Goal: Use online tool/utility: Utilize a website feature to perform a specific function

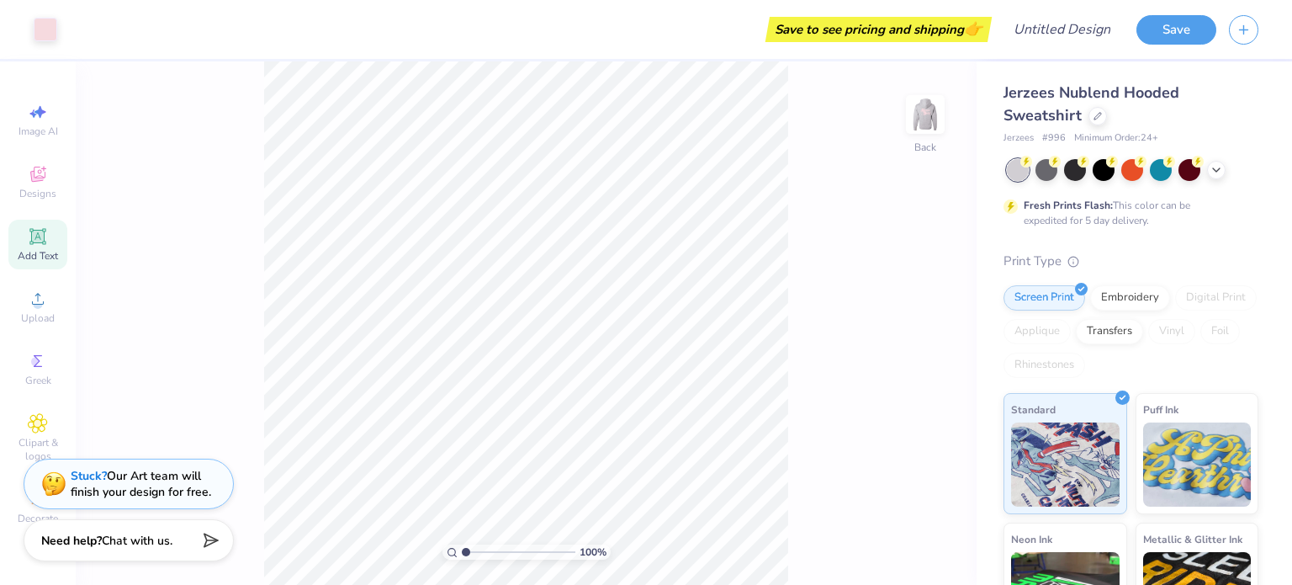
click at [30, 242] on icon at bounding box center [37, 236] width 16 height 16
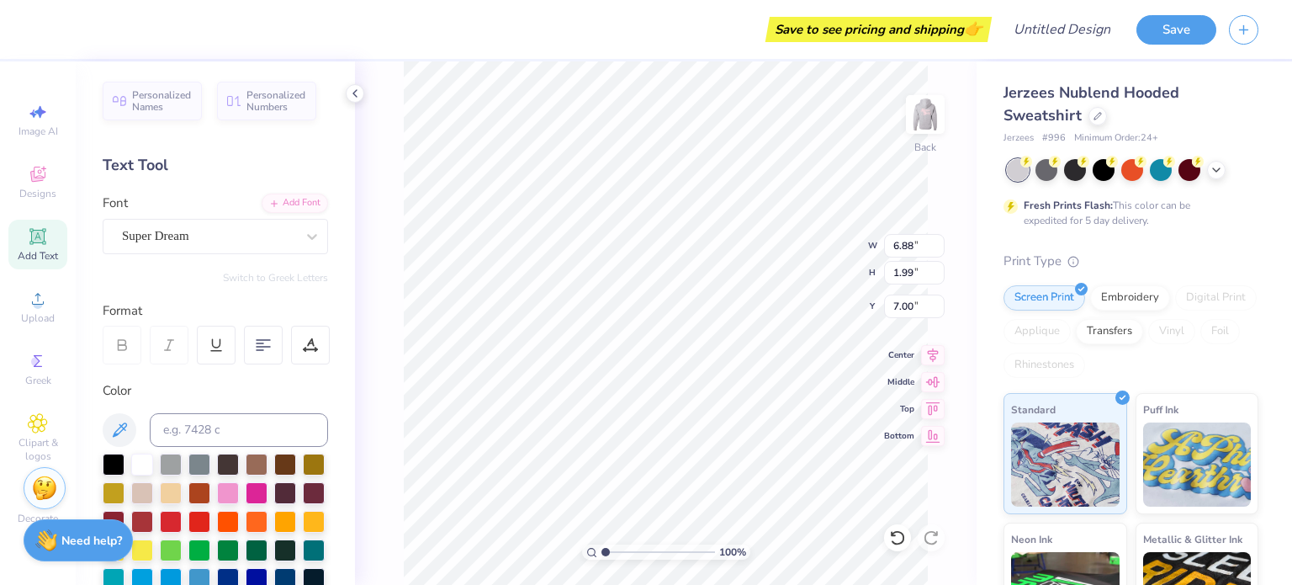
click at [157, 159] on div "Text Tool" at bounding box center [216, 165] width 226 height 23
type textarea "T"
type textarea "ALPHA"
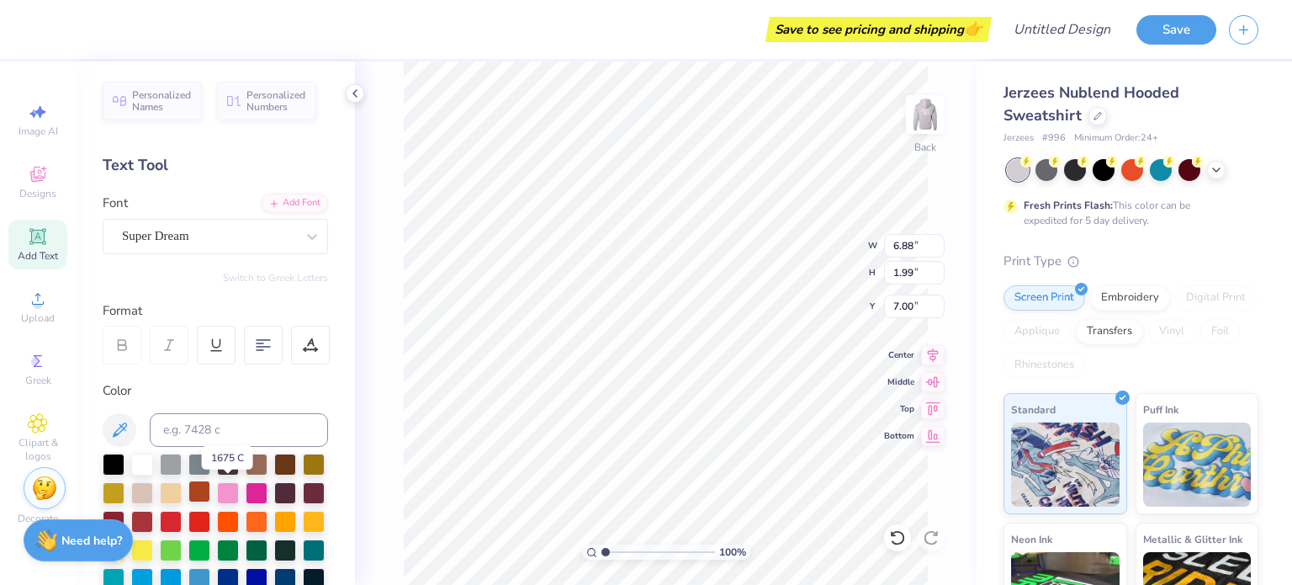
click at [210, 491] on div at bounding box center [199, 491] width 22 height 22
click at [239, 488] on div at bounding box center [228, 491] width 22 height 22
type input "3.50"
type input "2.49"
type input "3.18"
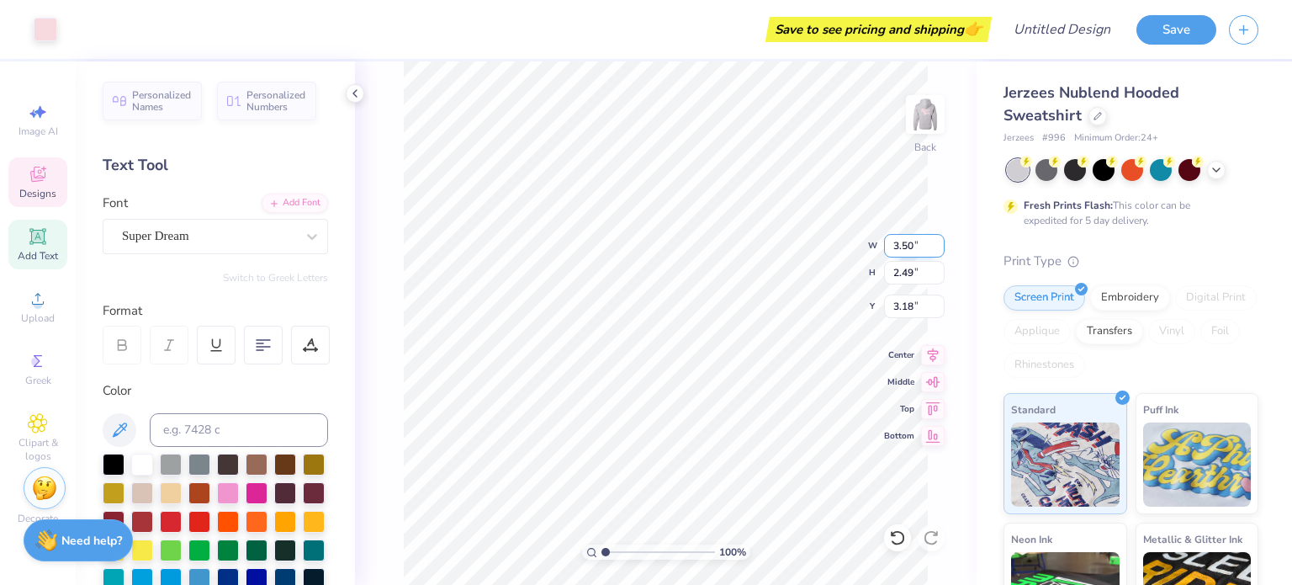
click at [906, 243] on input "3.50" at bounding box center [914, 246] width 61 height 24
type input "5.00"
type input "3.56"
click at [932, 377] on icon at bounding box center [933, 379] width 14 height 11
click at [935, 355] on icon at bounding box center [933, 352] width 11 height 14
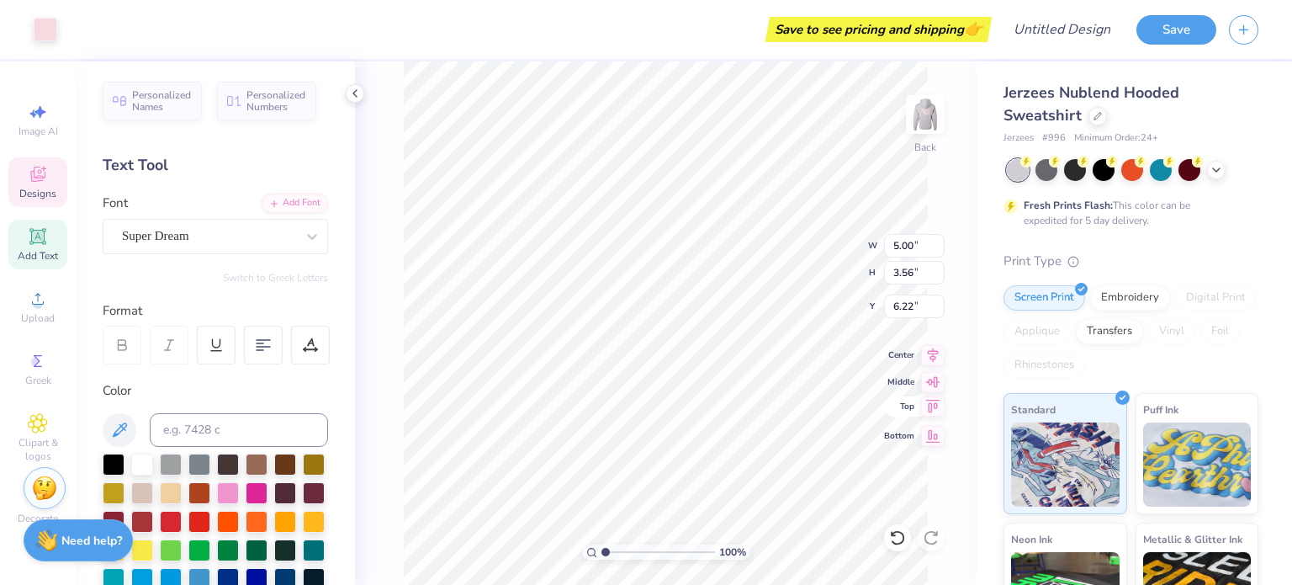
click at [932, 404] on icon at bounding box center [933, 406] width 24 height 20
click at [936, 432] on icon at bounding box center [933, 433] width 24 height 20
type input "11.94"
click at [182, 525] on div at bounding box center [171, 520] width 22 height 22
click at [239, 492] on div at bounding box center [228, 491] width 22 height 22
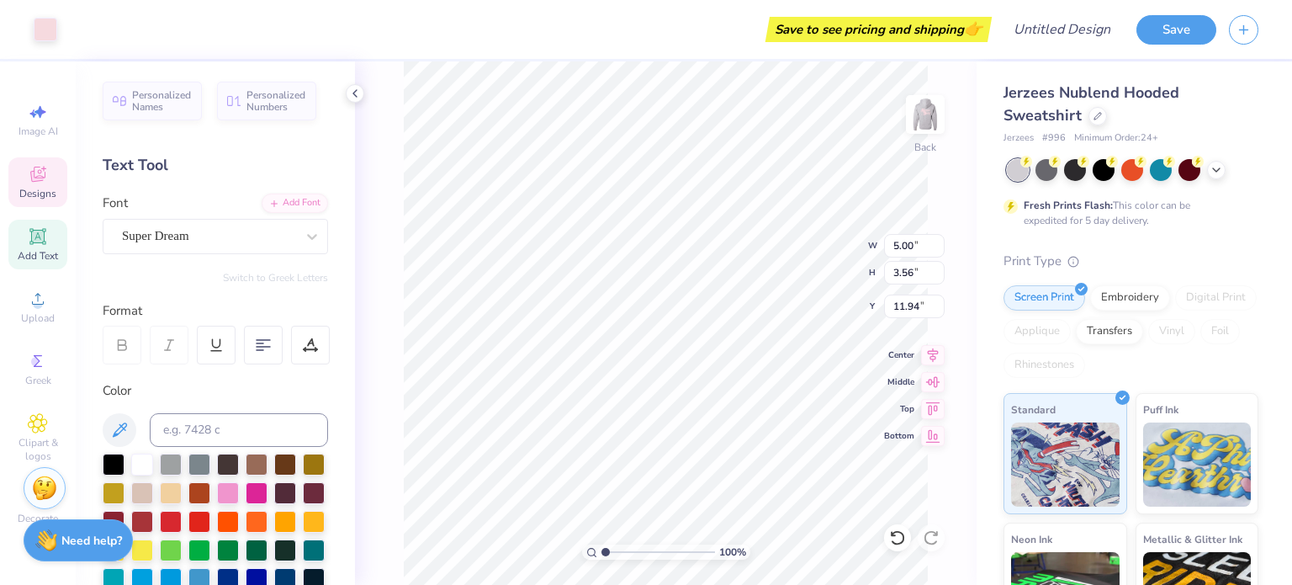
click at [273, 504] on div at bounding box center [216, 536] width 226 height 165
type input "1.93"
type input "1.11"
type input "13.74"
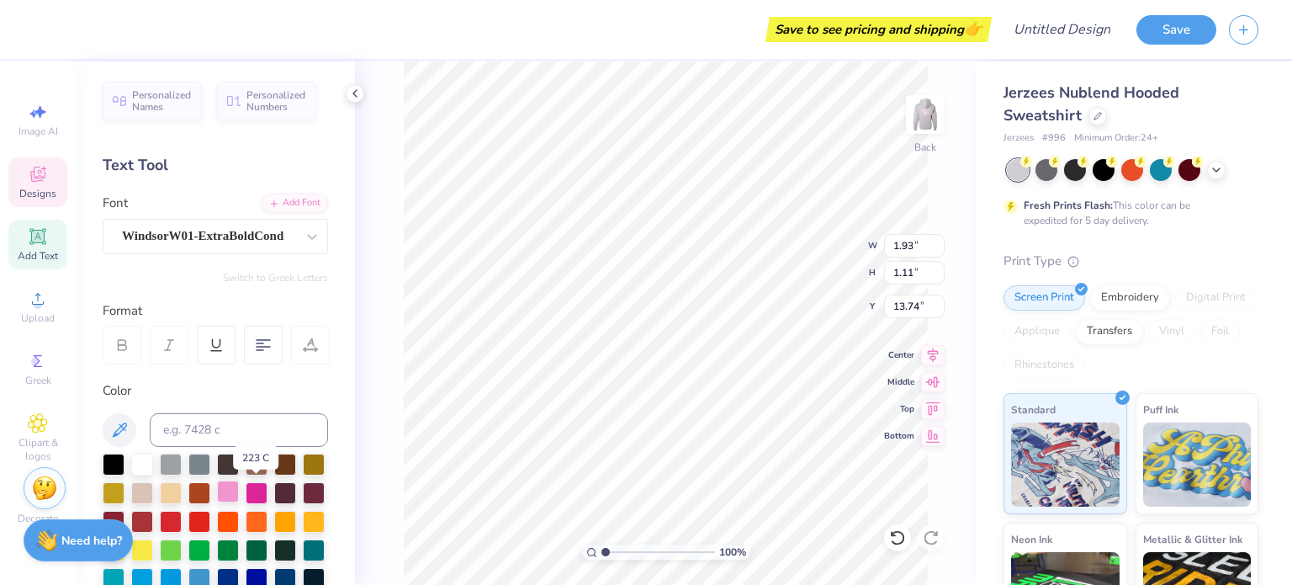
click at [239, 484] on div at bounding box center [228, 491] width 22 height 22
